Goal: Information Seeking & Learning: Learn about a topic

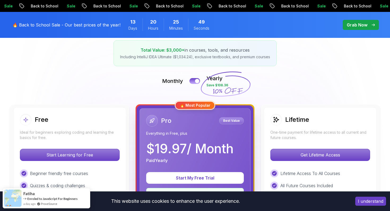
scroll to position [90, 0]
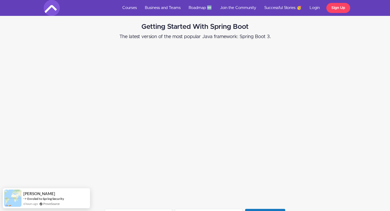
scroll to position [300, 0]
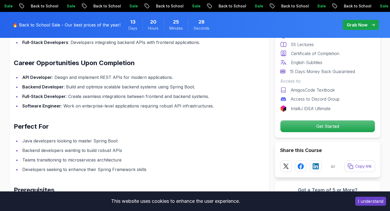
scroll to position [687, 0]
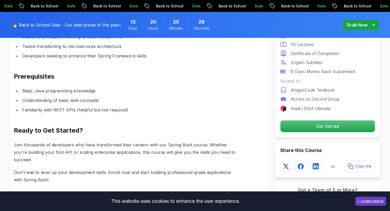
click at [373, 200] on button "I understand" at bounding box center [370, 201] width 31 height 9
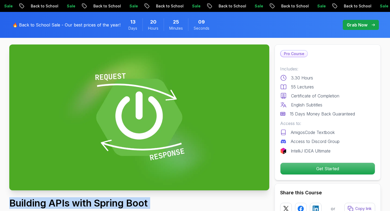
scroll to position [0, 0]
